Goal: Task Accomplishment & Management: Manage account settings

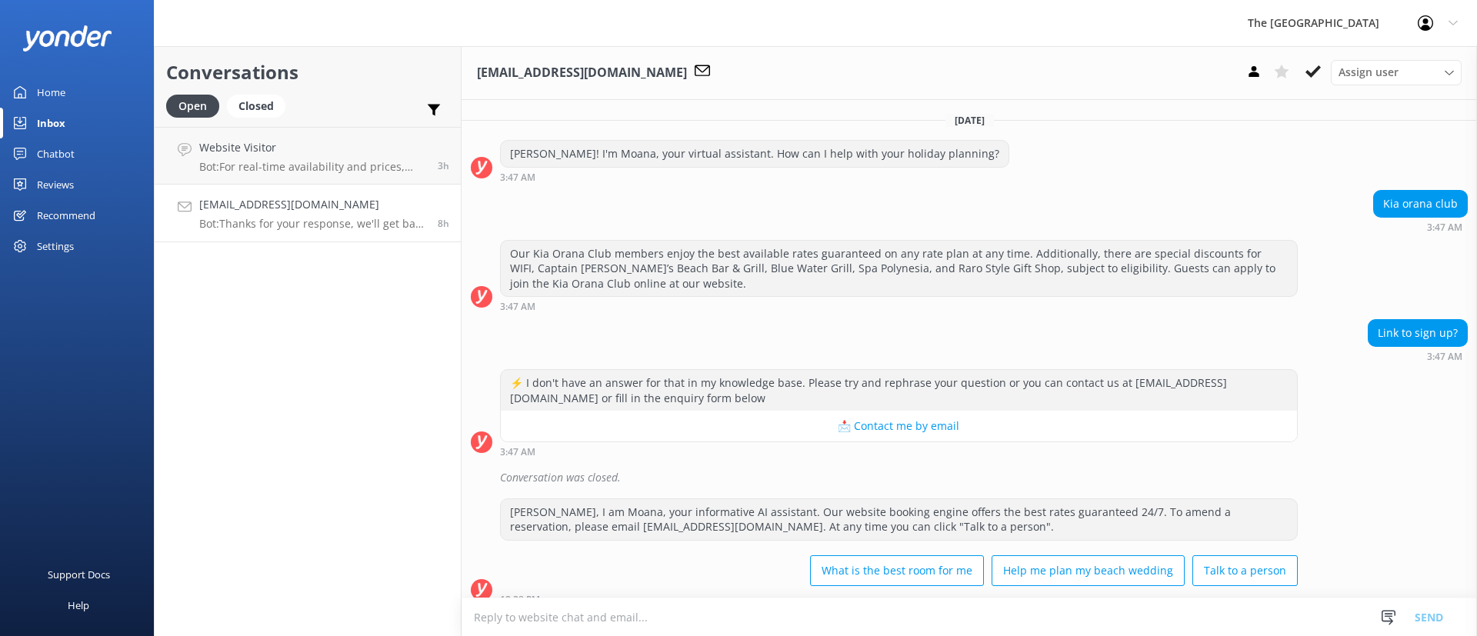
scroll to position [419, 0]
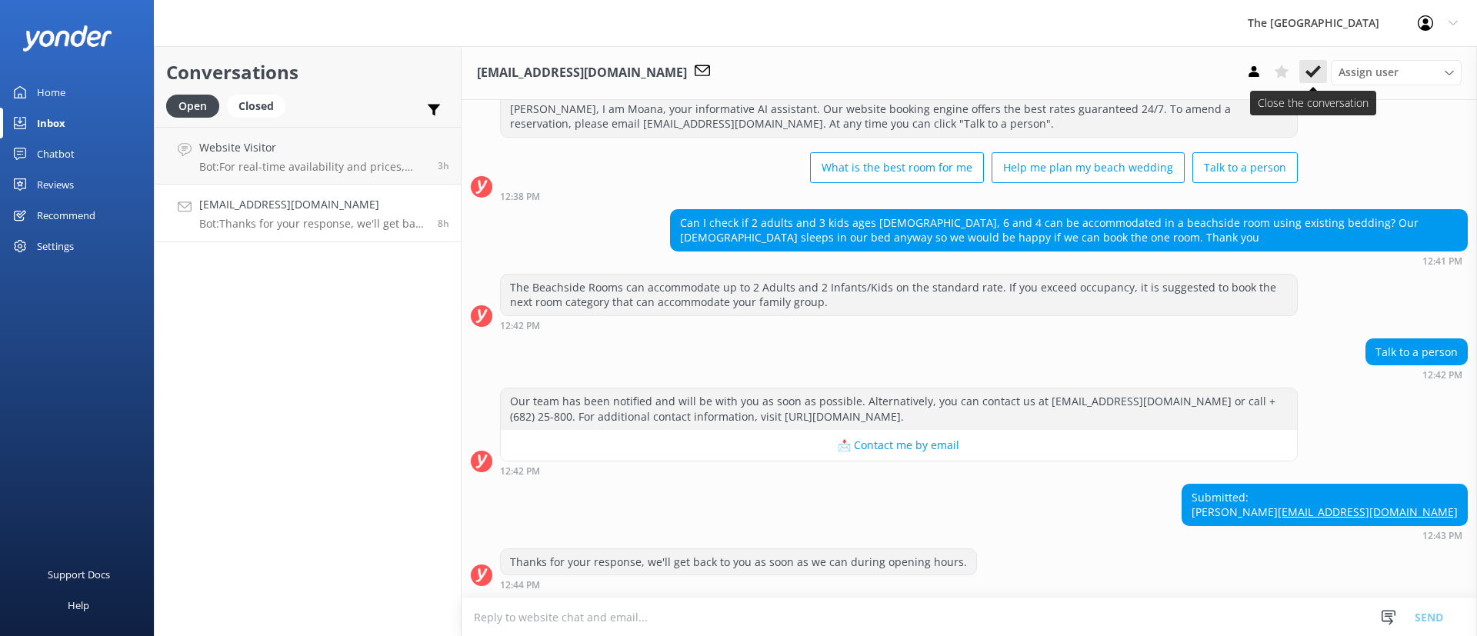
click at [1309, 65] on icon at bounding box center [1313, 71] width 15 height 15
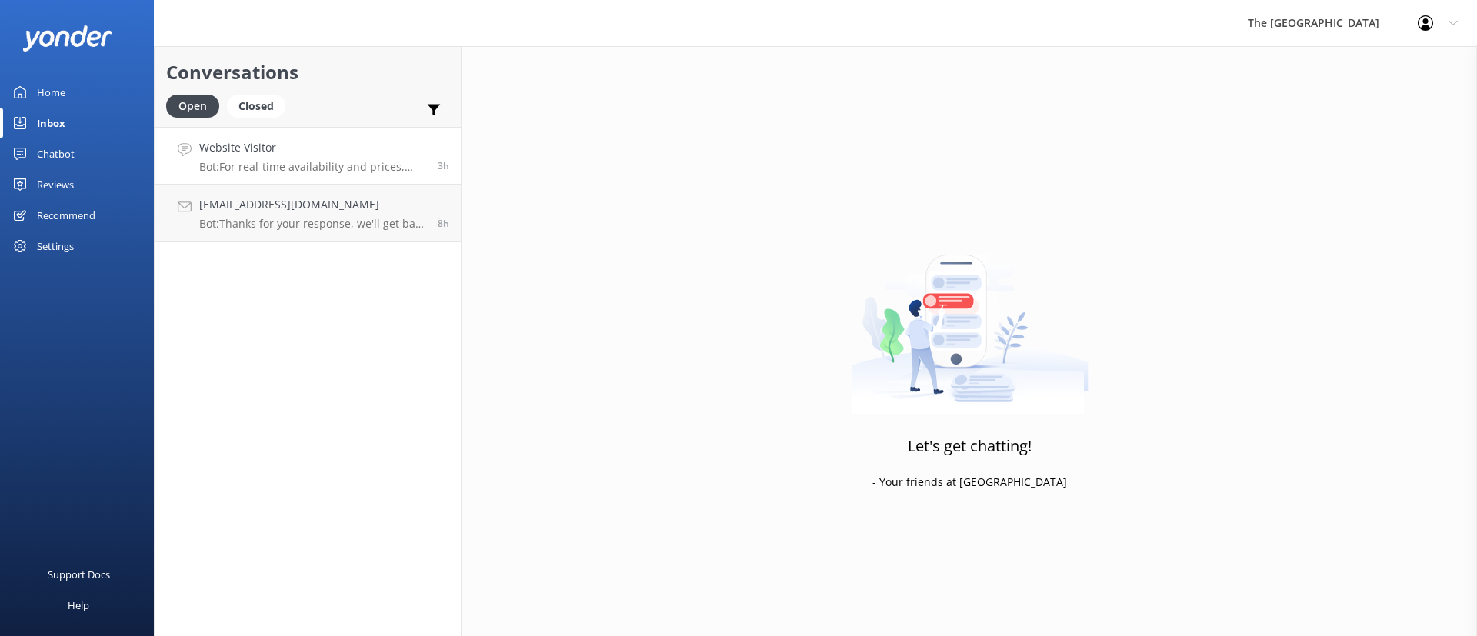
click at [311, 157] on div "Website Visitor Bot: For real-time availability and prices, please visit [URL][…" at bounding box center [312, 155] width 227 height 33
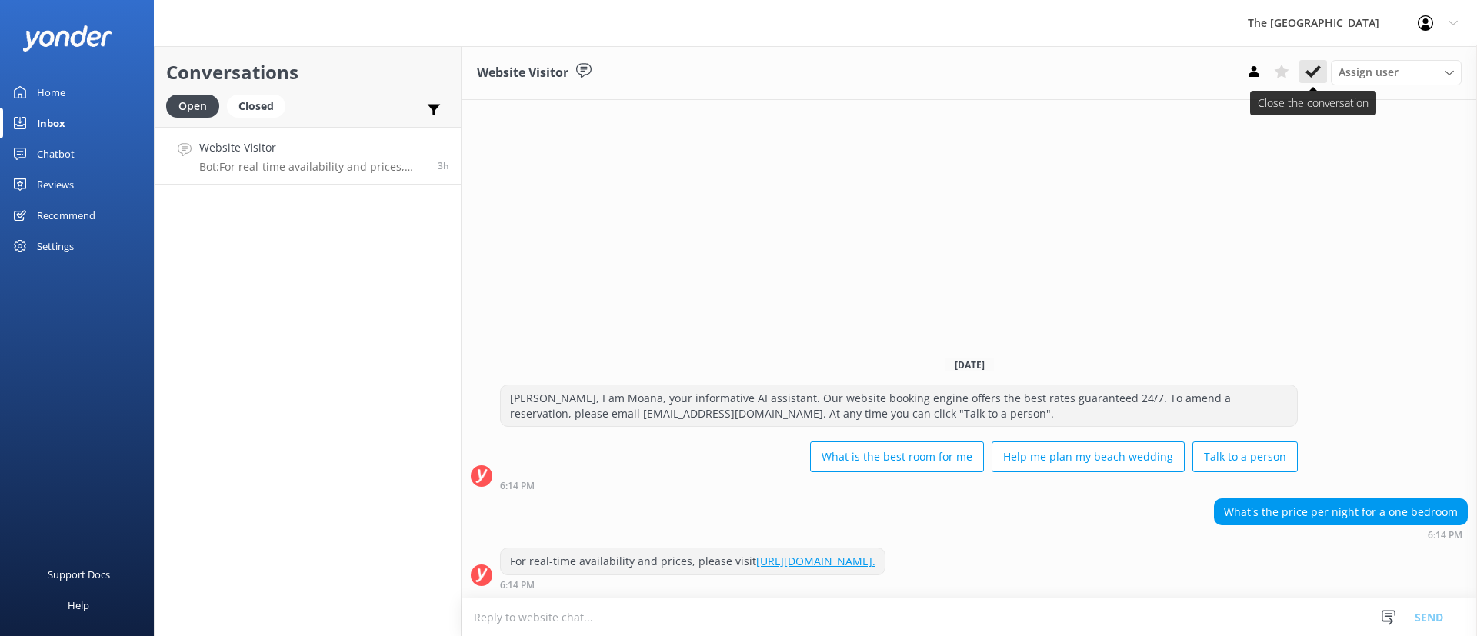
click at [1312, 72] on icon at bounding box center [1313, 71] width 15 height 15
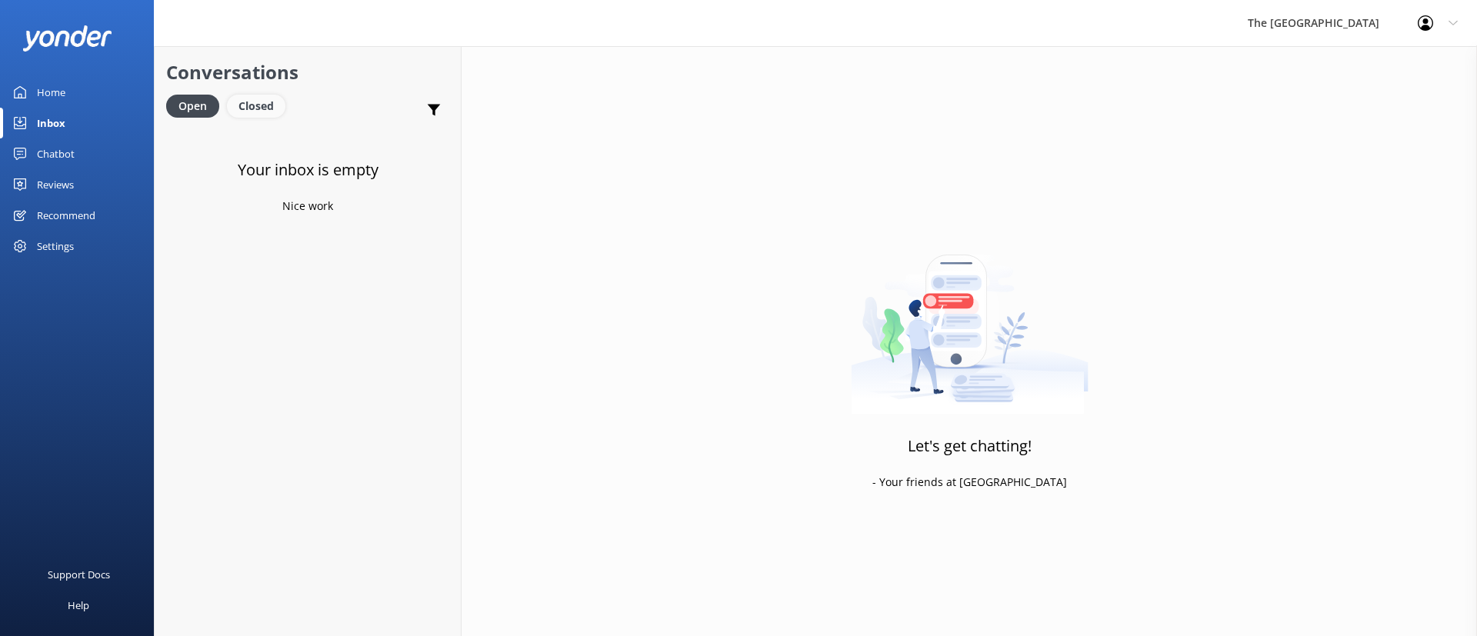
click at [272, 113] on div "Closed" at bounding box center [256, 106] width 58 height 23
click at [195, 113] on div "Open" at bounding box center [192, 106] width 52 height 23
click at [256, 110] on div "Closed" at bounding box center [256, 106] width 58 height 23
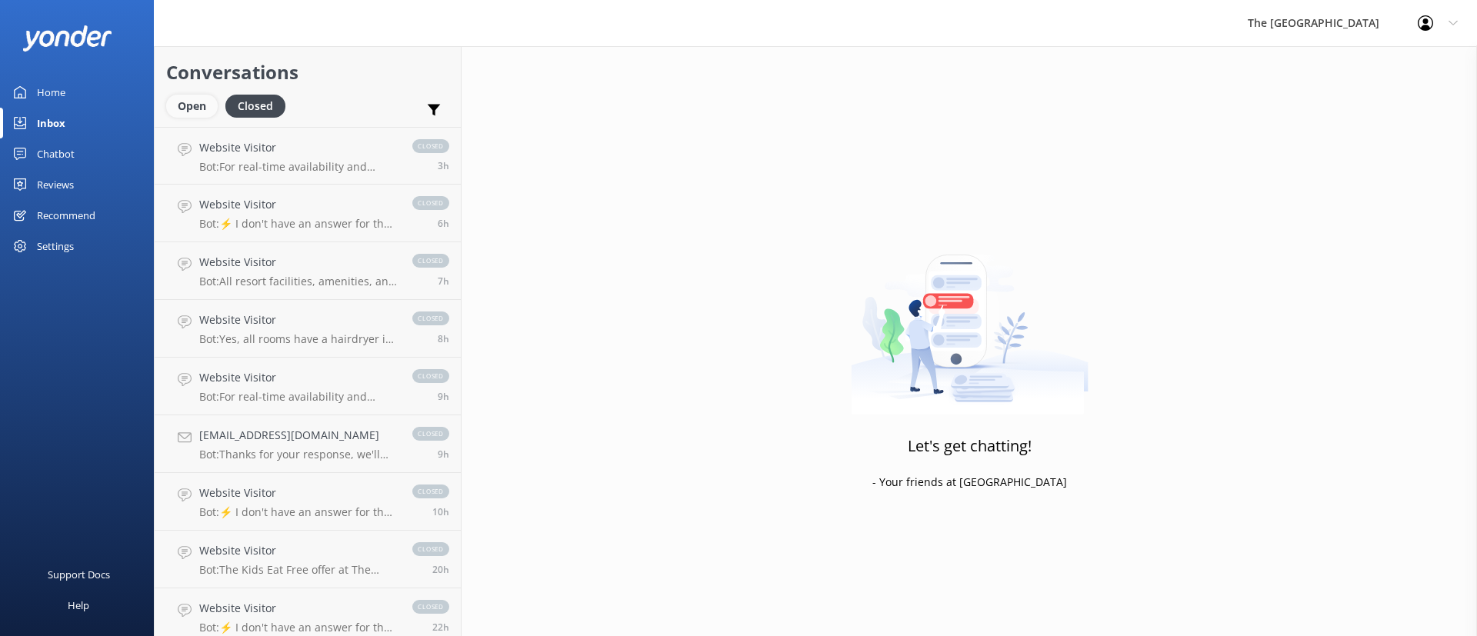
click at [172, 115] on div "Open" at bounding box center [192, 106] width 52 height 23
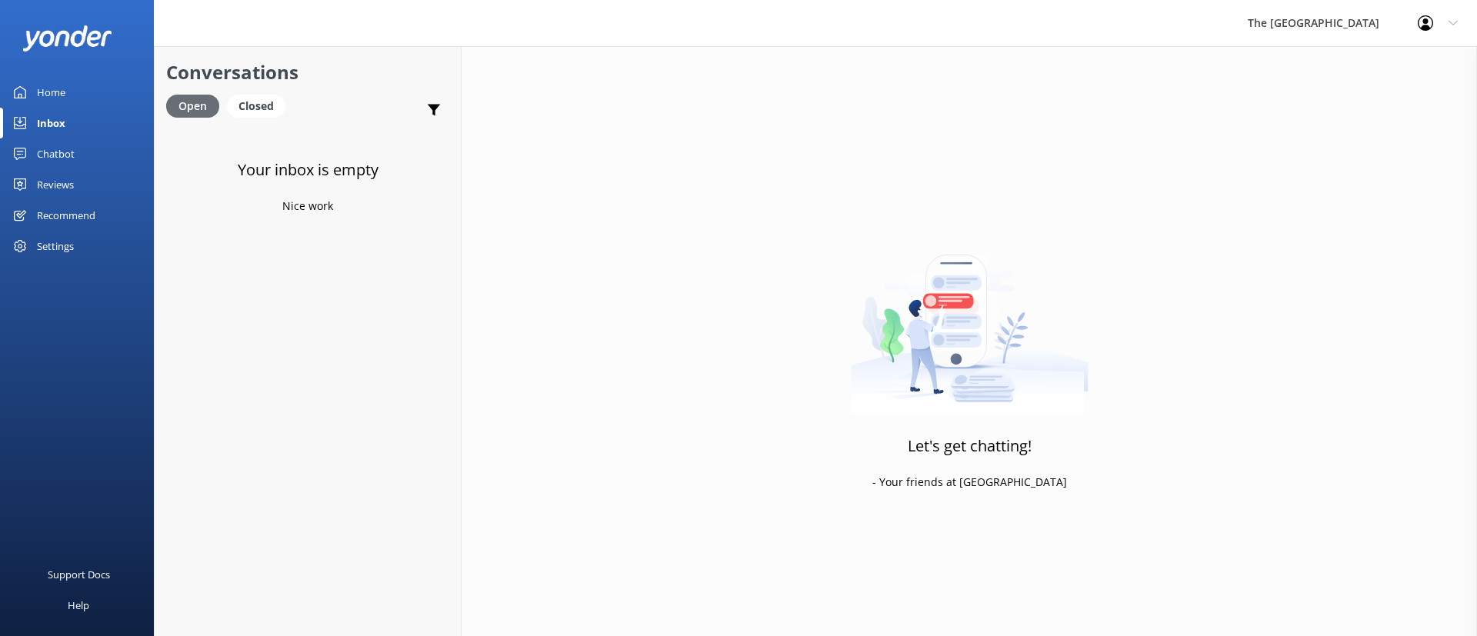
click at [259, 103] on div "Closed" at bounding box center [256, 106] width 58 height 23
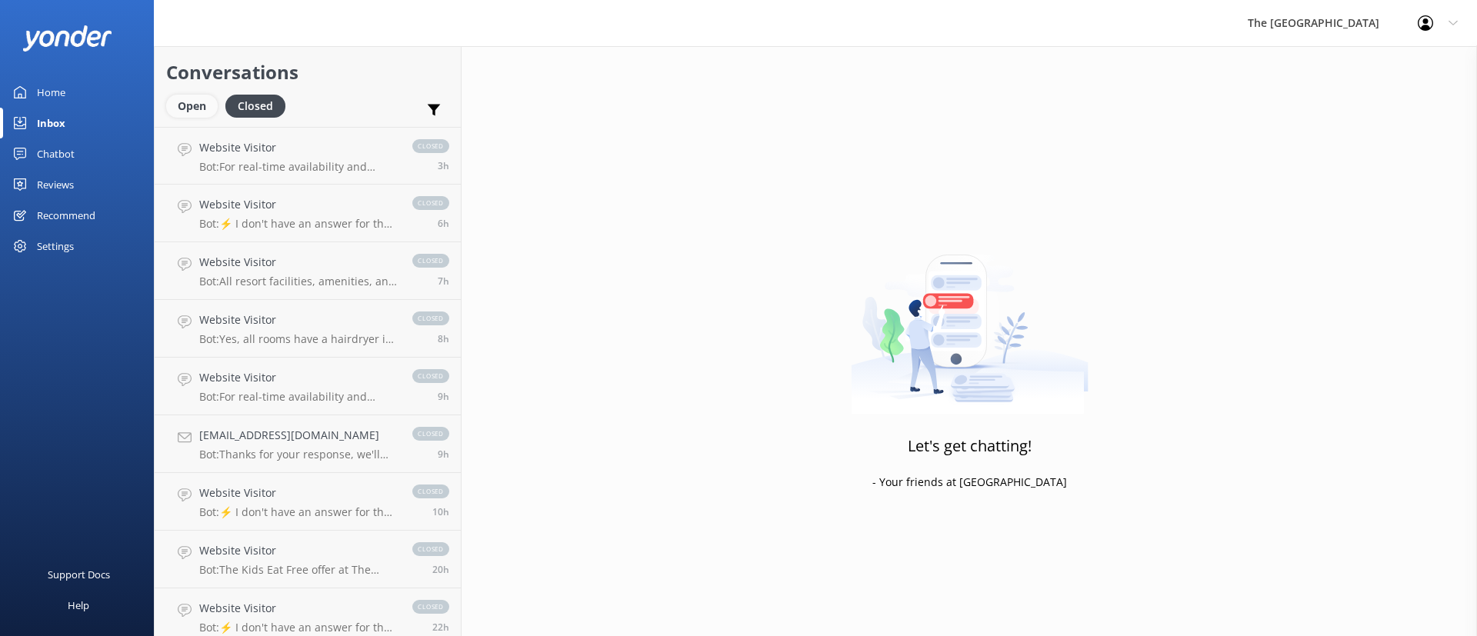
click at [206, 110] on div "Open" at bounding box center [192, 106] width 52 height 23
